Goal: Task Accomplishment & Management: Manage account settings

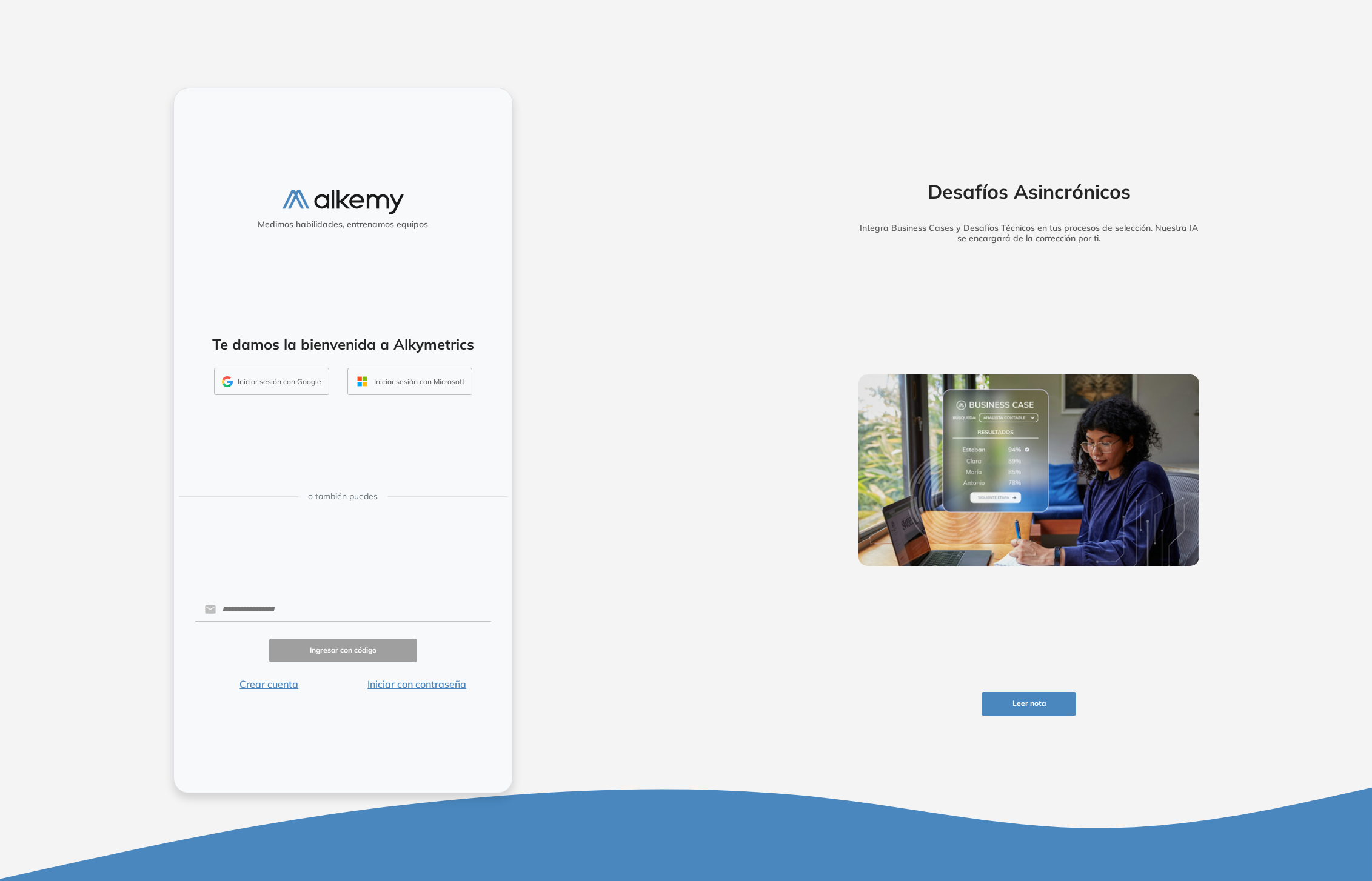
click at [291, 383] on button "Iniciar sesión con Google" at bounding box center [271, 381] width 115 height 28
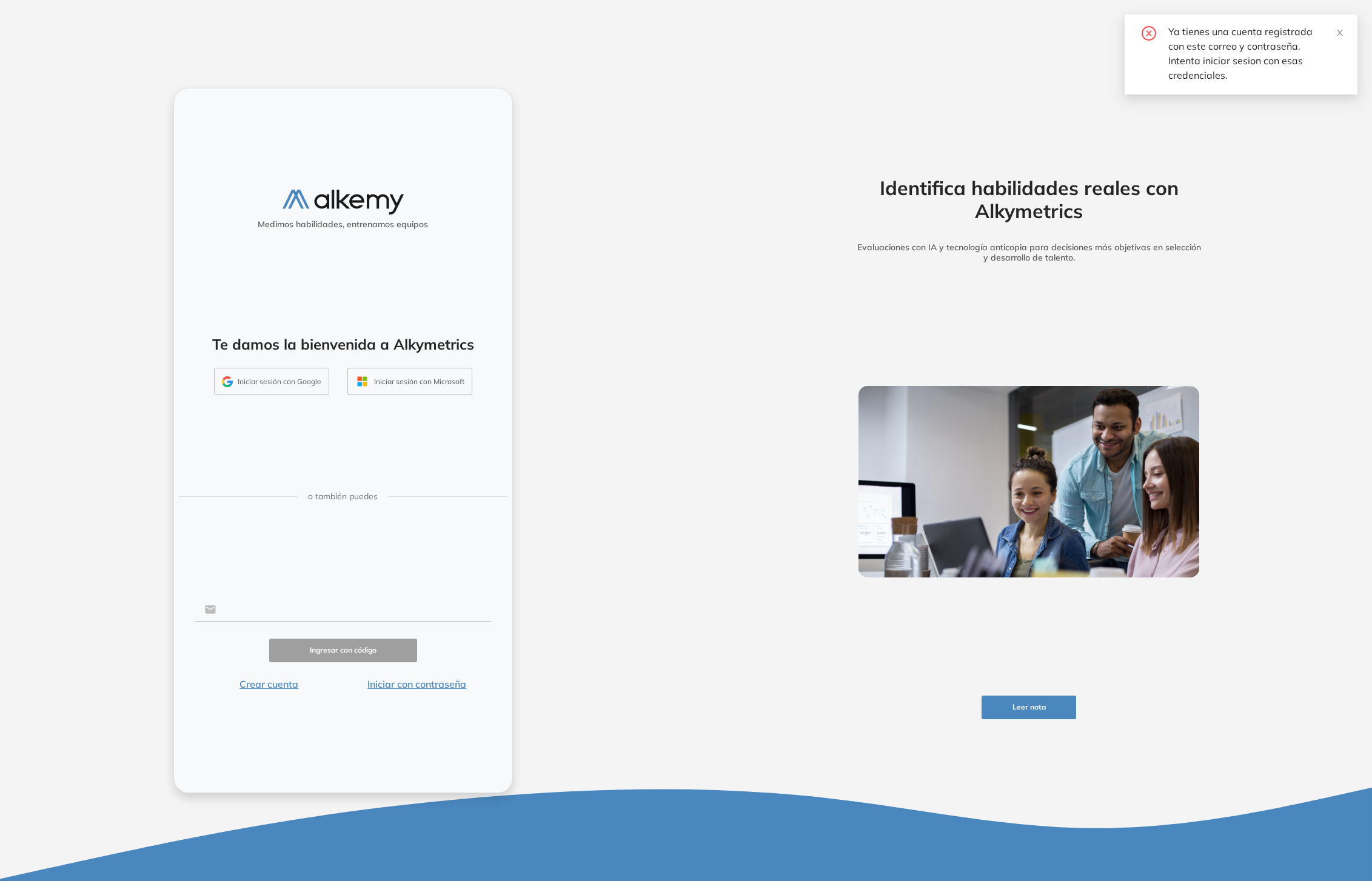
click at [337, 617] on input "text" at bounding box center [353, 609] width 275 height 23
type input "**********"
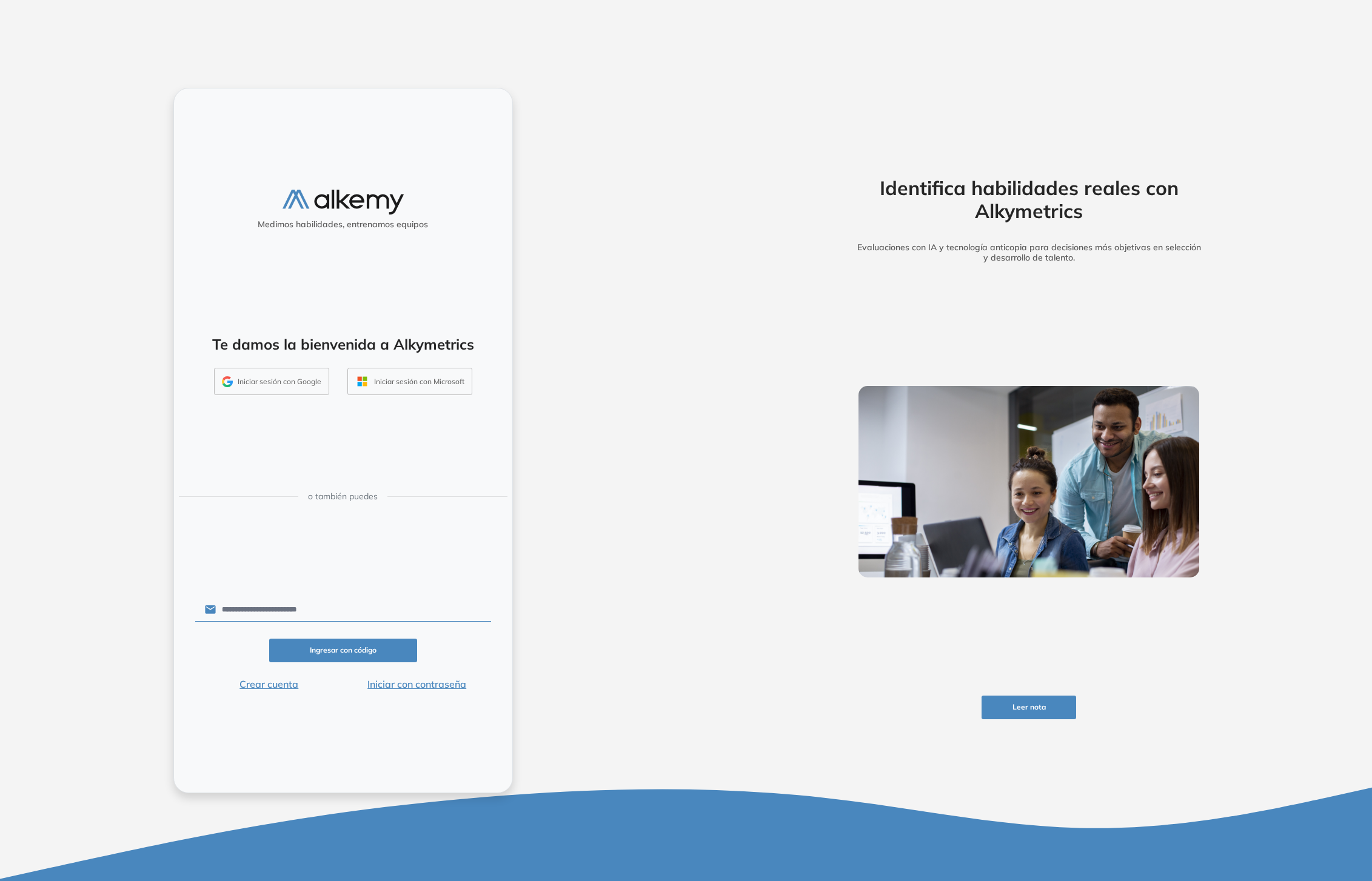
click at [357, 650] on button "Ingresar con código" at bounding box center [343, 650] width 148 height 23
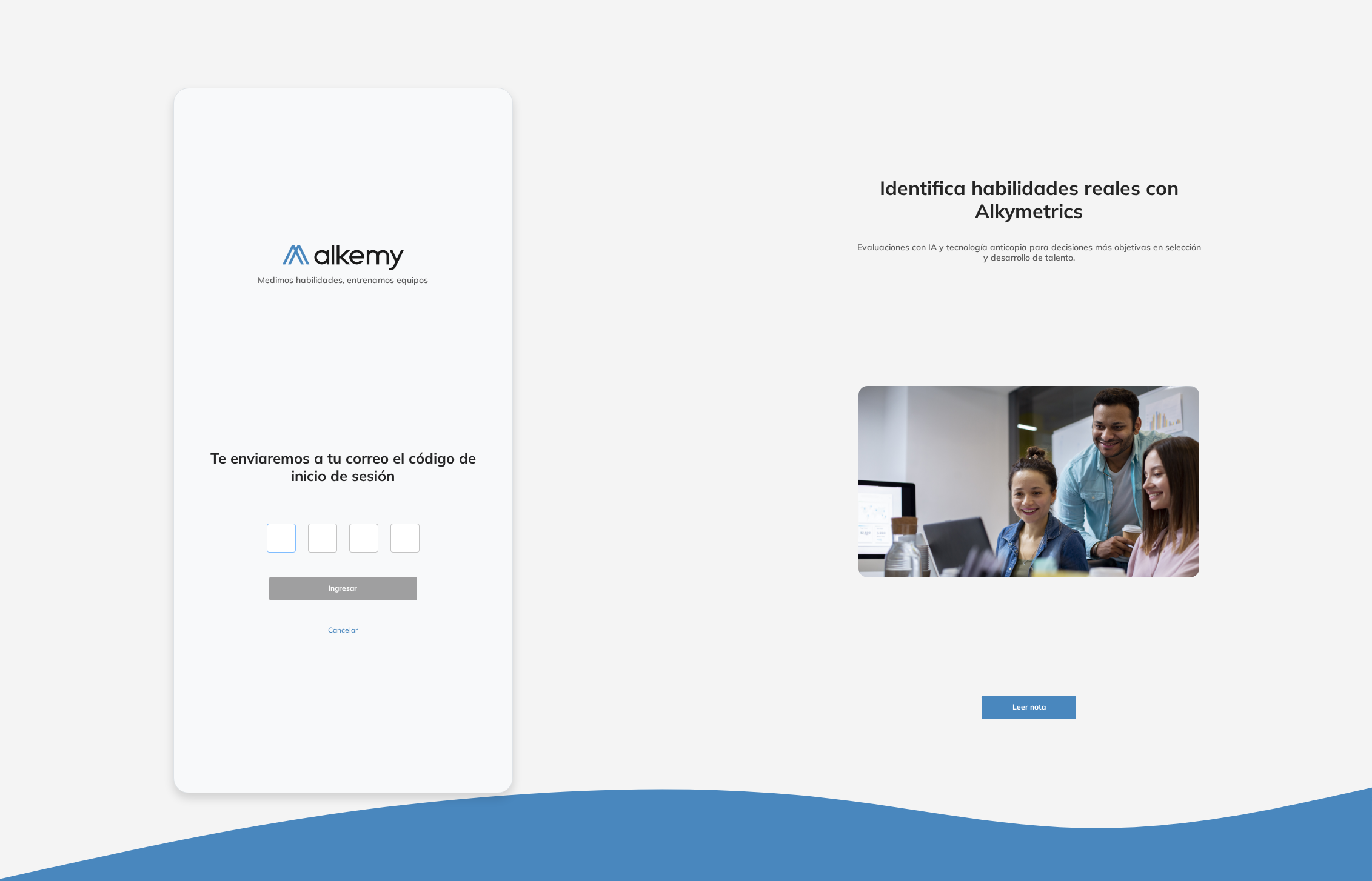
click at [288, 539] on input "text" at bounding box center [281, 538] width 29 height 29
type input "*"
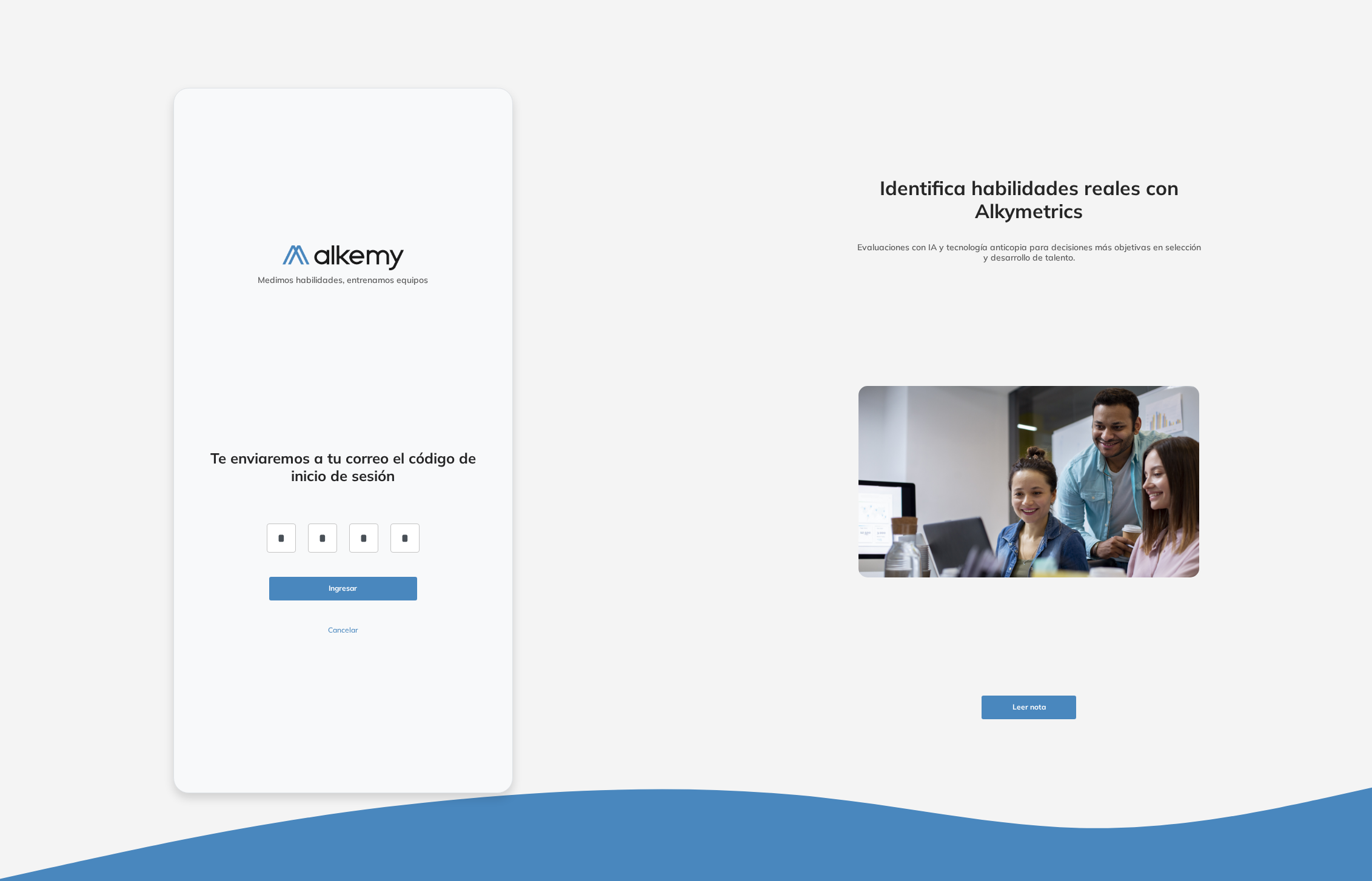
click at [371, 594] on button "Ingresar" at bounding box center [343, 589] width 148 height 23
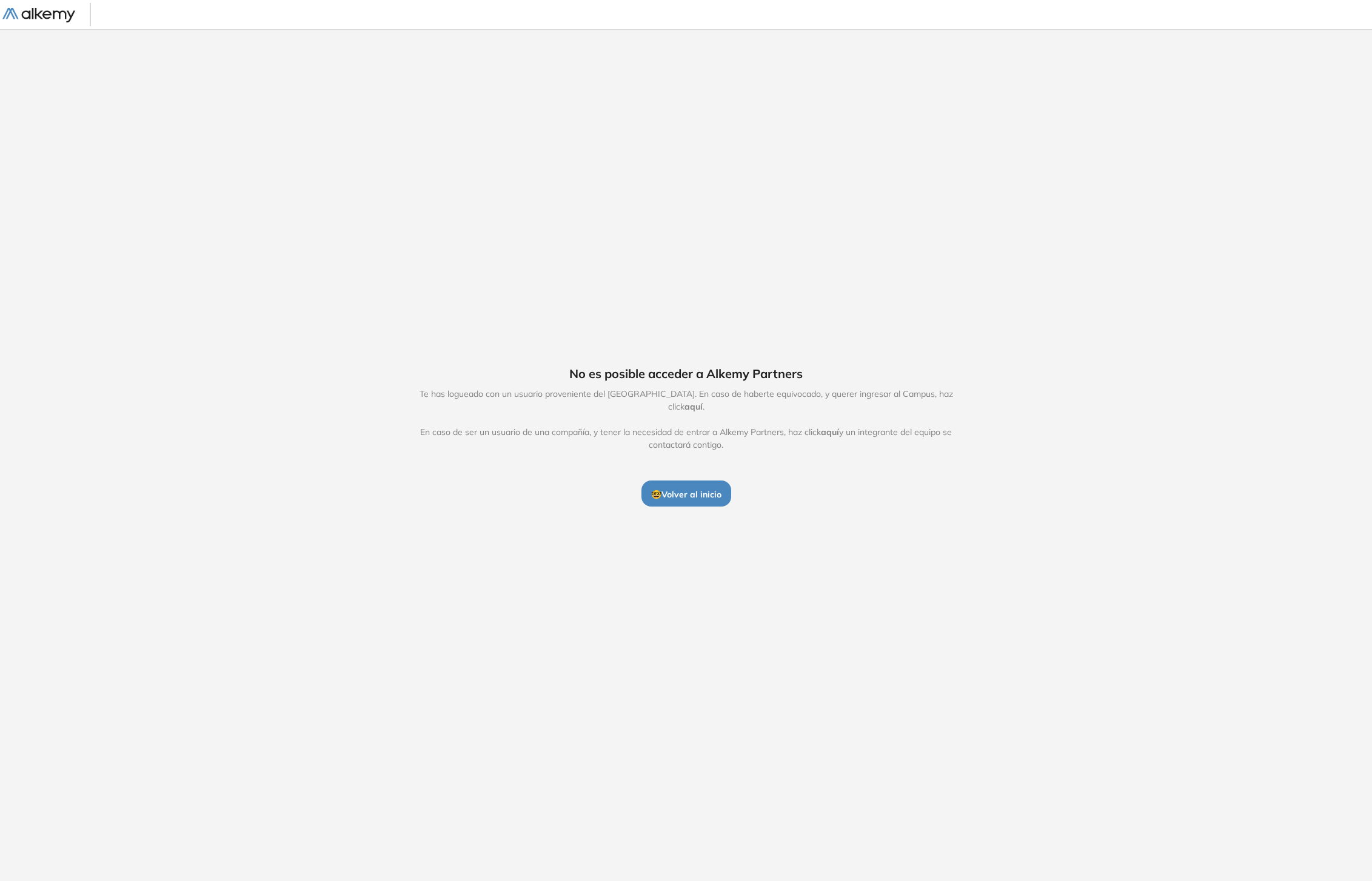
click at [703, 402] on span "aquí" at bounding box center [693, 407] width 18 height 11
